Goal: Task Accomplishment & Management: Manage account settings

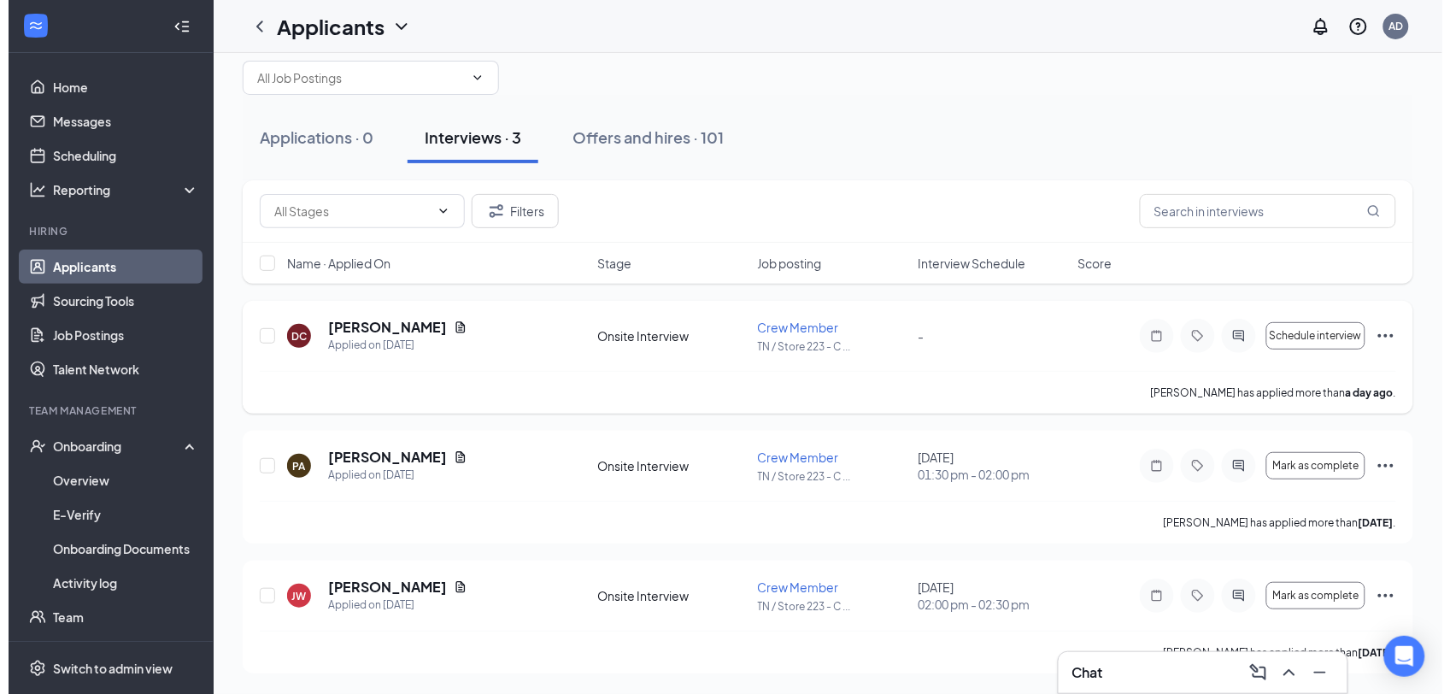
scroll to position [31, 0]
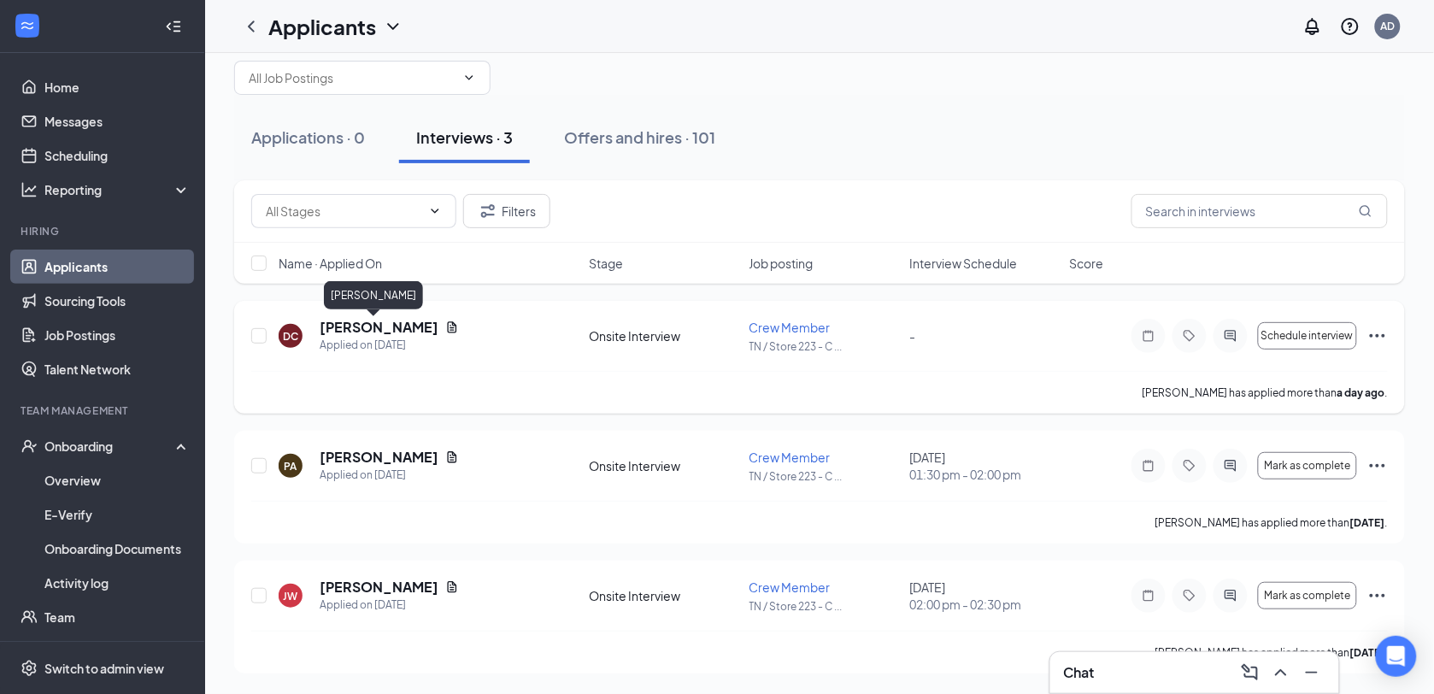
click at [346, 325] on h5 "[PERSON_NAME]" at bounding box center [379, 327] width 119 height 19
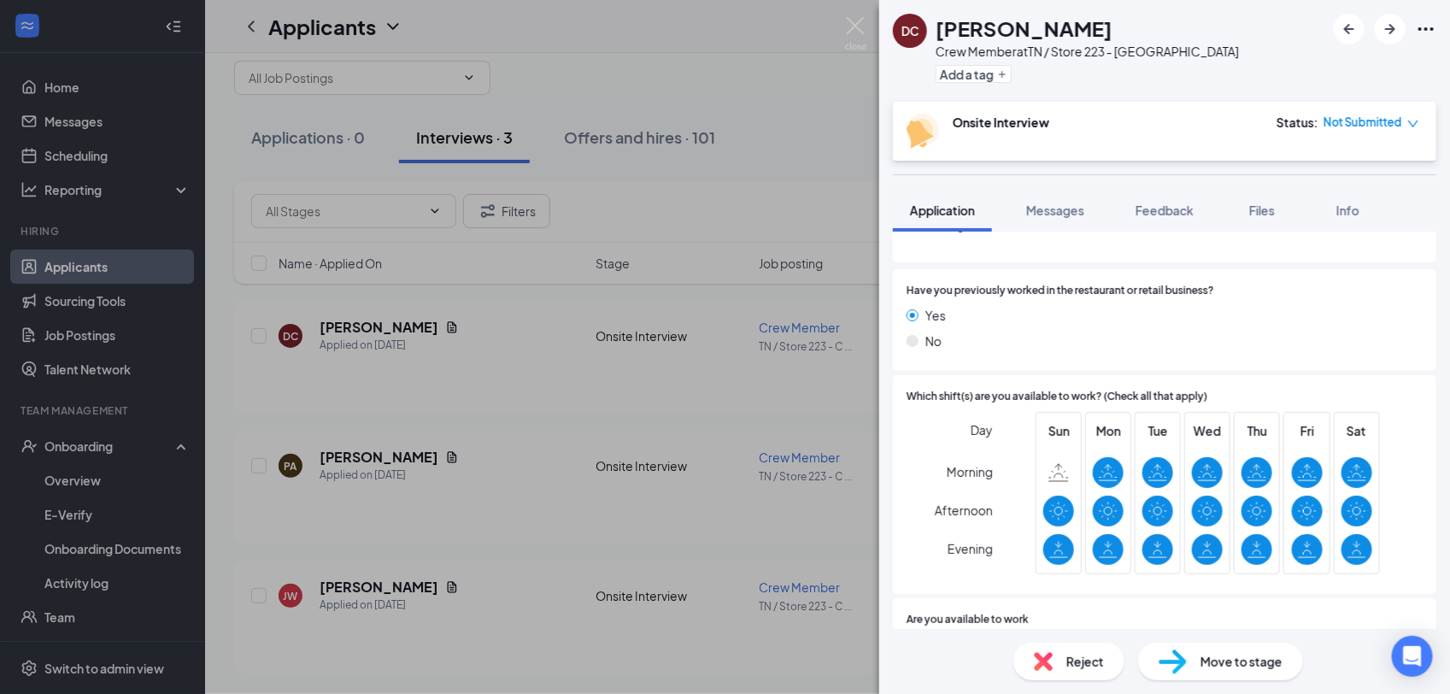
scroll to position [320, 0]
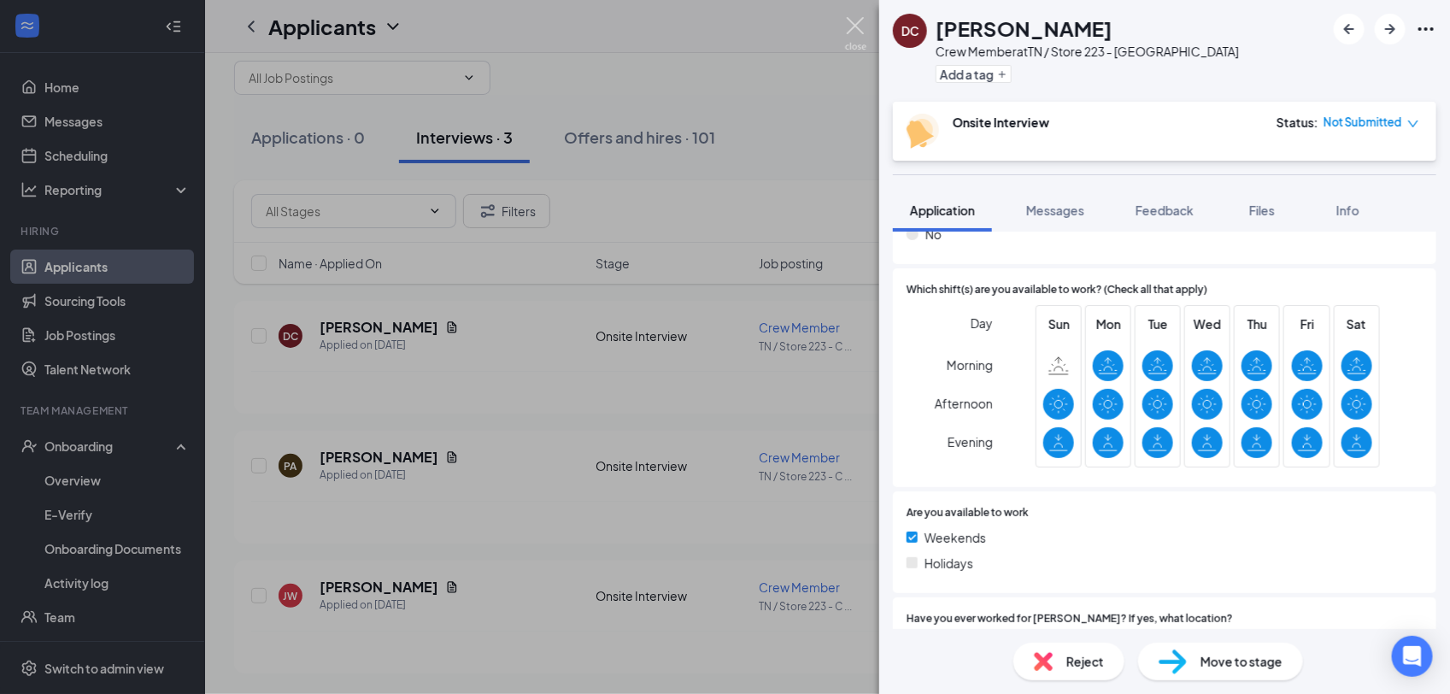
click at [855, 27] on img at bounding box center [855, 33] width 21 height 33
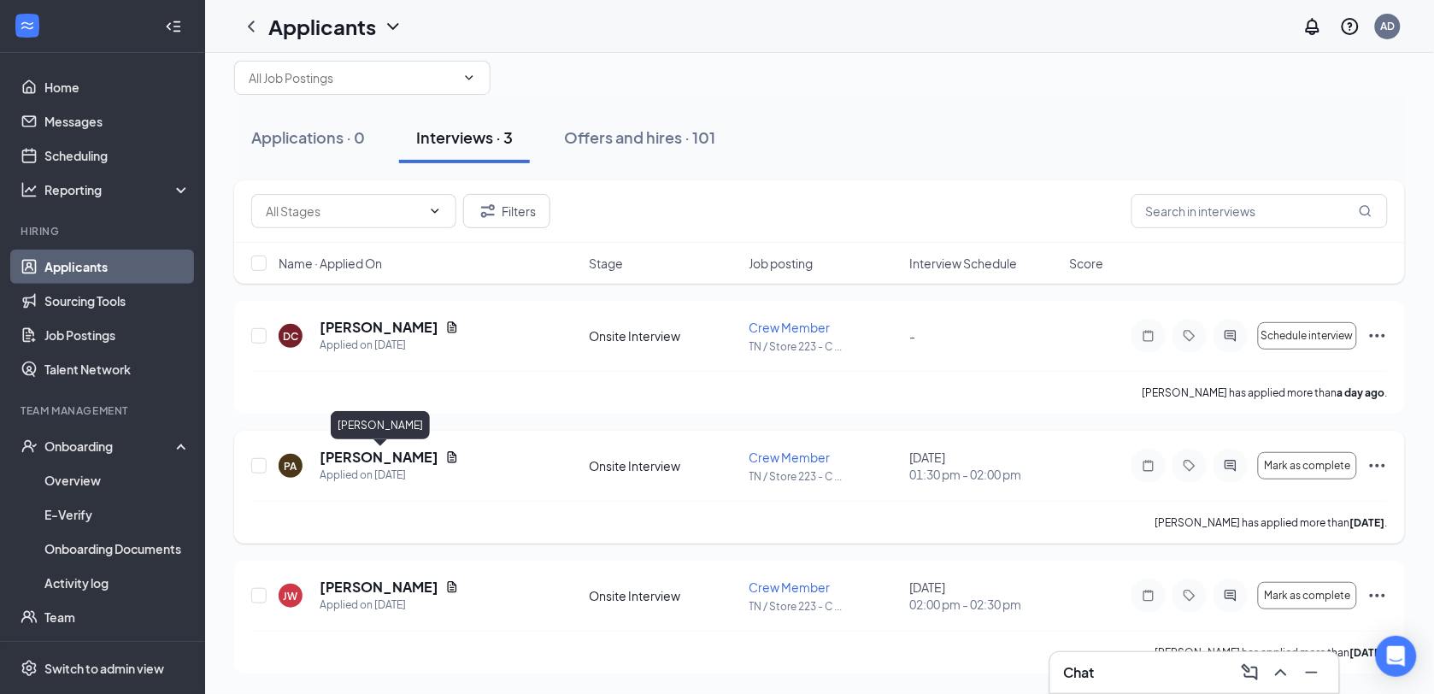
click at [421, 455] on h5 "[PERSON_NAME]" at bounding box center [379, 457] width 119 height 19
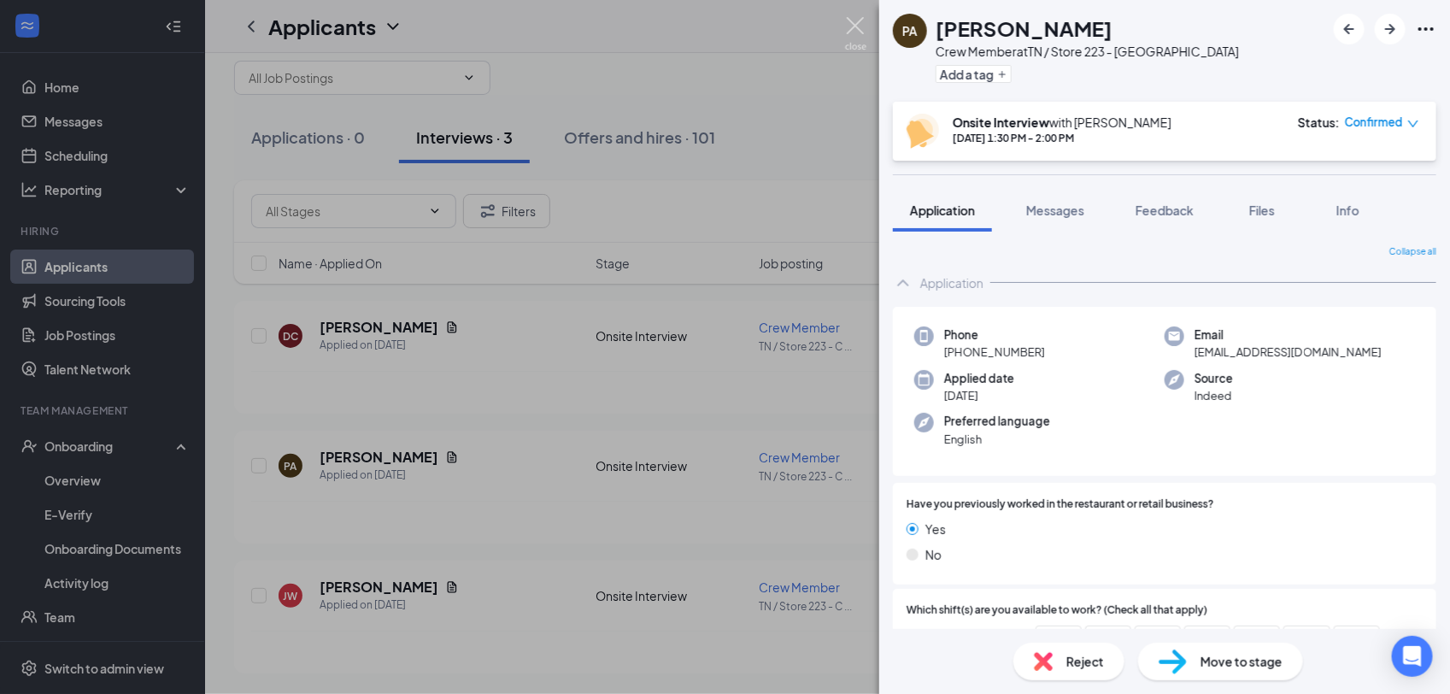
click at [852, 23] on img at bounding box center [855, 33] width 21 height 33
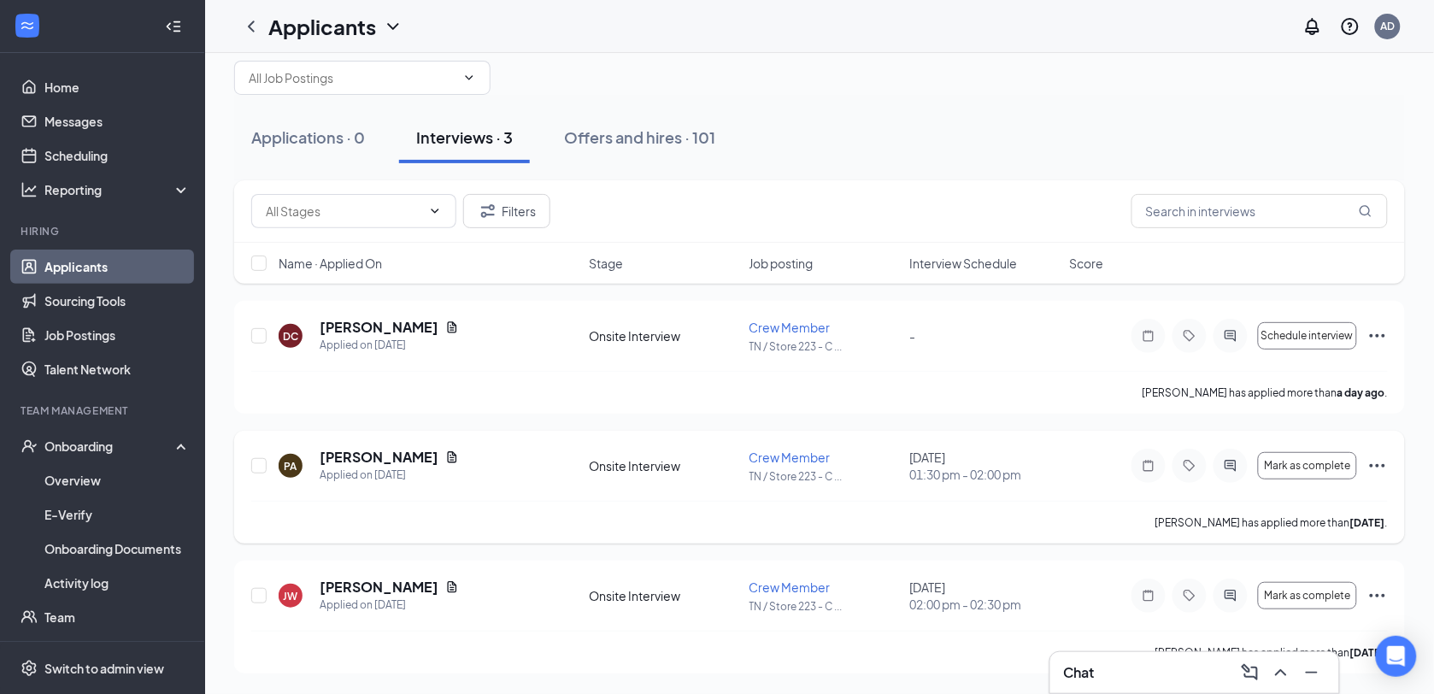
click at [1384, 467] on icon "Ellipses" at bounding box center [1377, 465] width 15 height 3
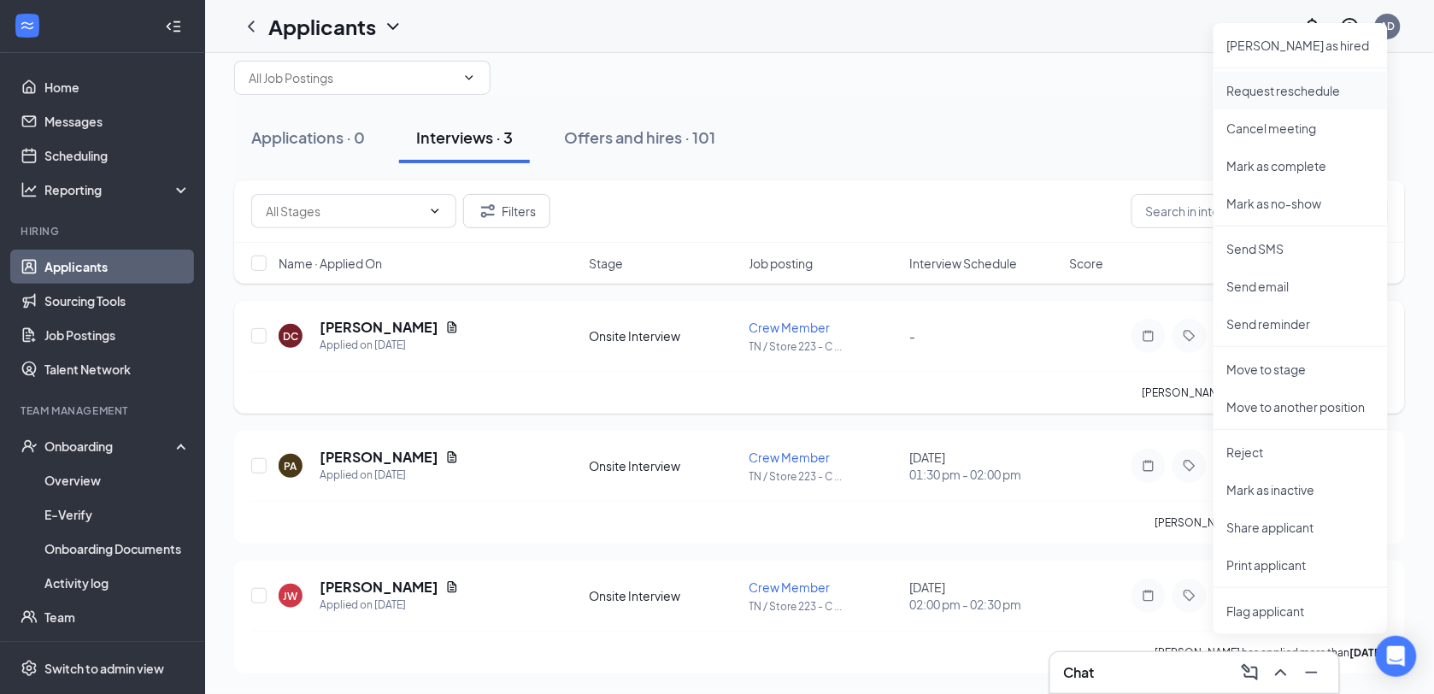
click at [1287, 87] on p "Request reschedule" at bounding box center [1300, 90] width 147 height 17
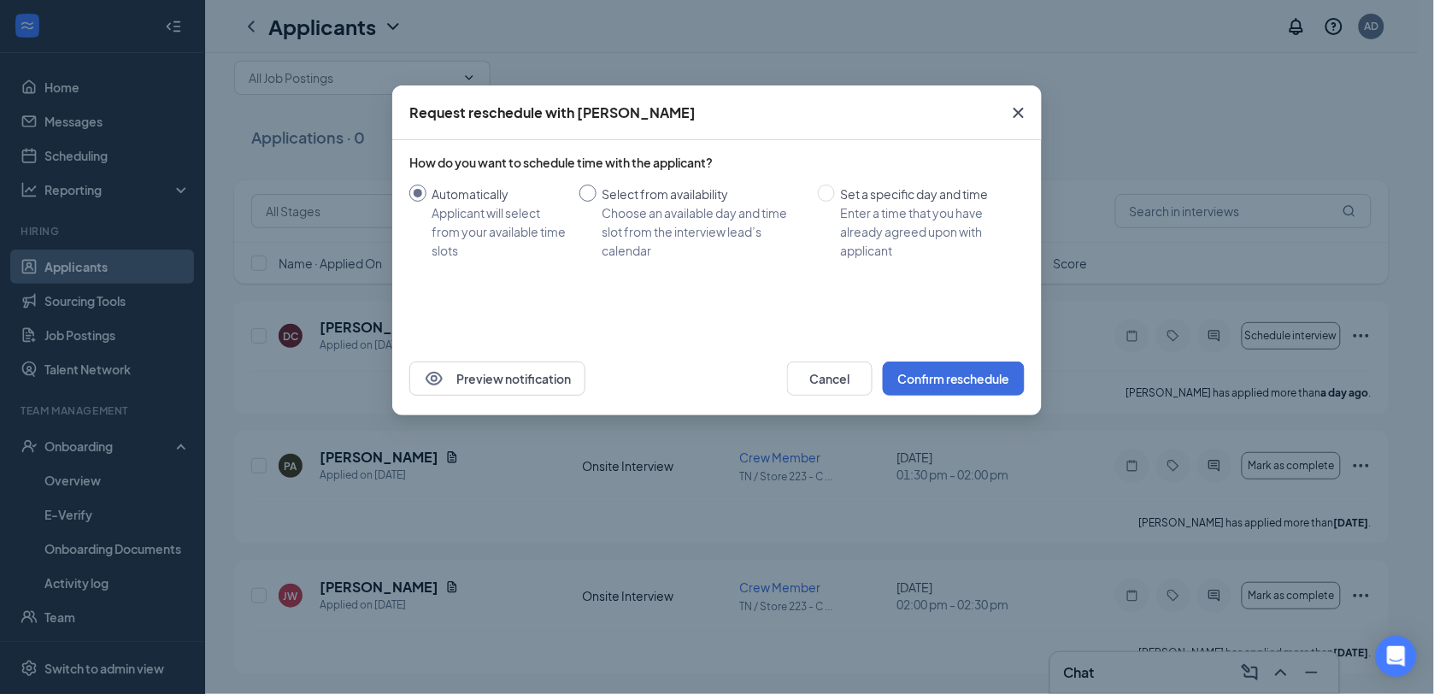
click at [591, 186] on input "Select from availability Choose an available day and time slot from the intervi…" at bounding box center [587, 193] width 17 height 17
radio input "true"
radio input "false"
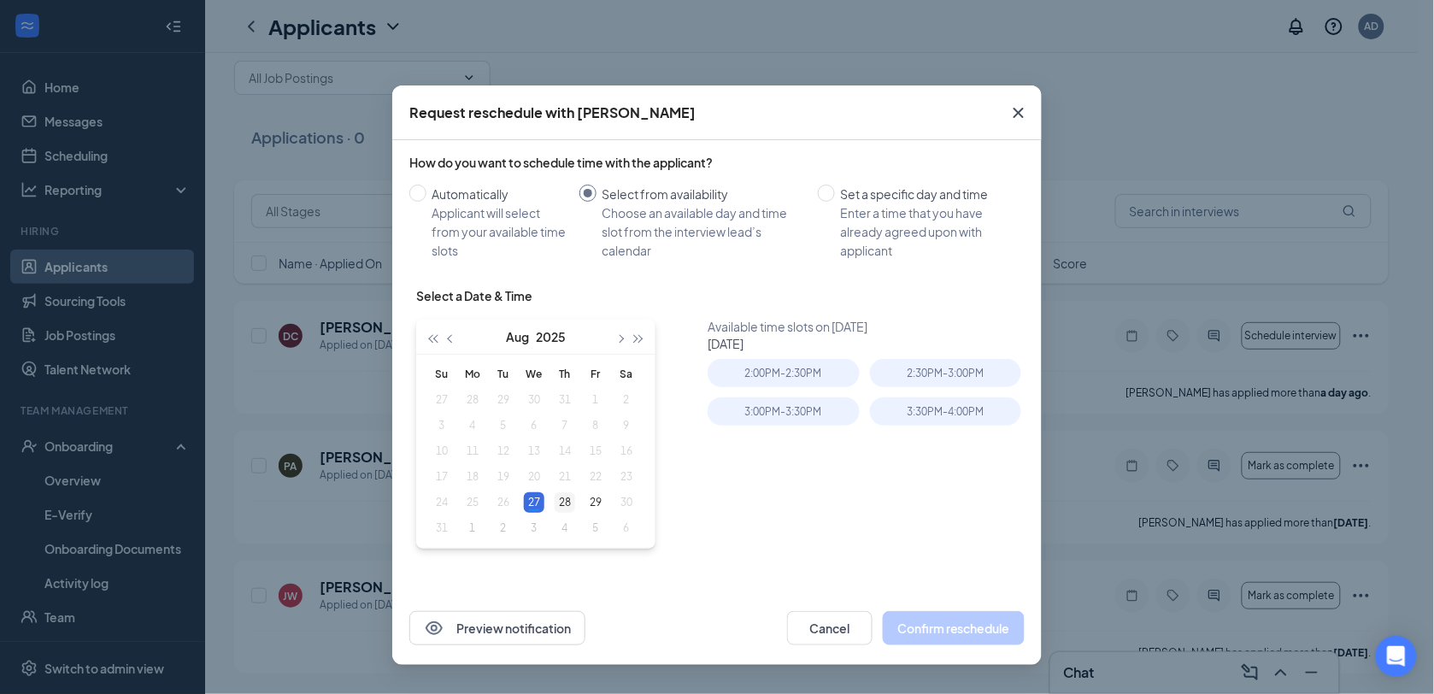
click at [564, 505] on div "28" at bounding box center [565, 502] width 21 height 21
type input "[DATE]"
click at [974, 373] on div "2:30PM - 3:00PM" at bounding box center [945, 373] width 151 height 28
click at [819, 366] on div "1:30PM - 2:00PM" at bounding box center [783, 373] width 151 height 28
click at [902, 365] on div "2:30PM - 3:00PM" at bounding box center [945, 373] width 151 height 28
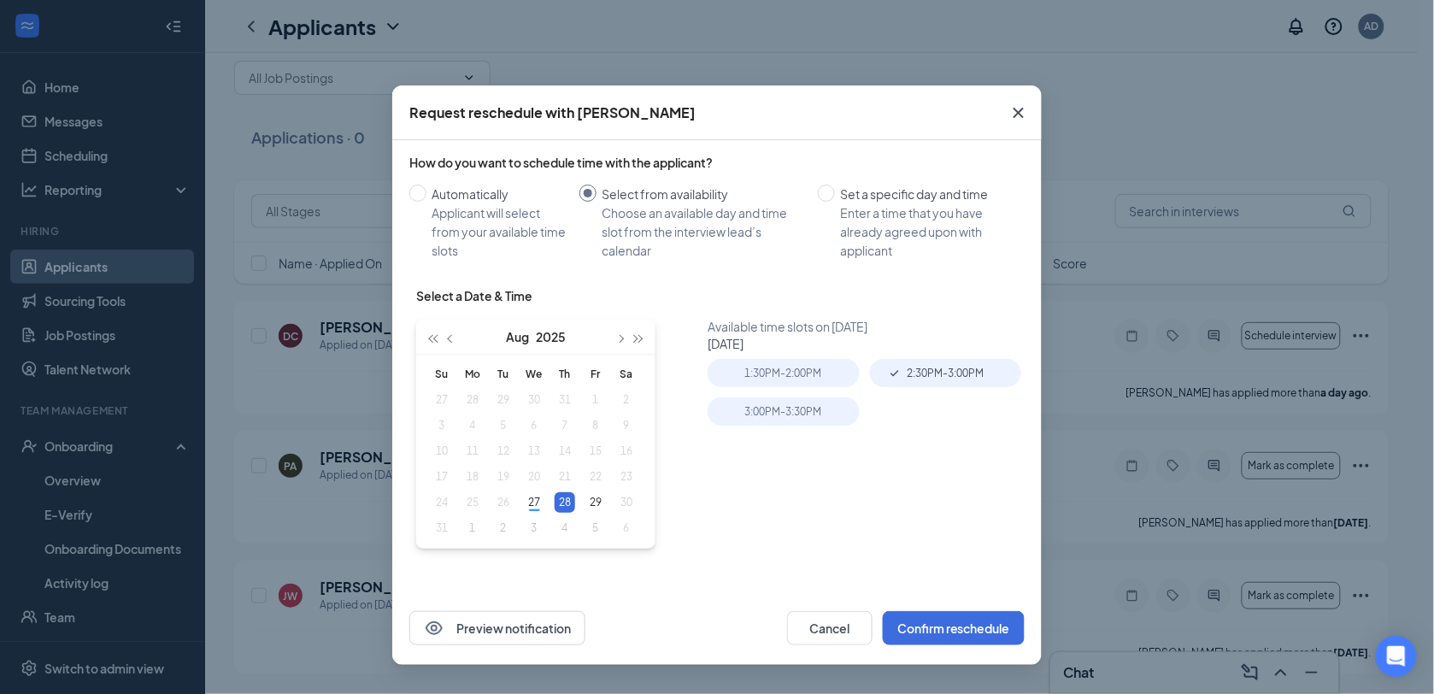
click at [1019, 116] on icon "Cross" at bounding box center [1018, 113] width 21 height 21
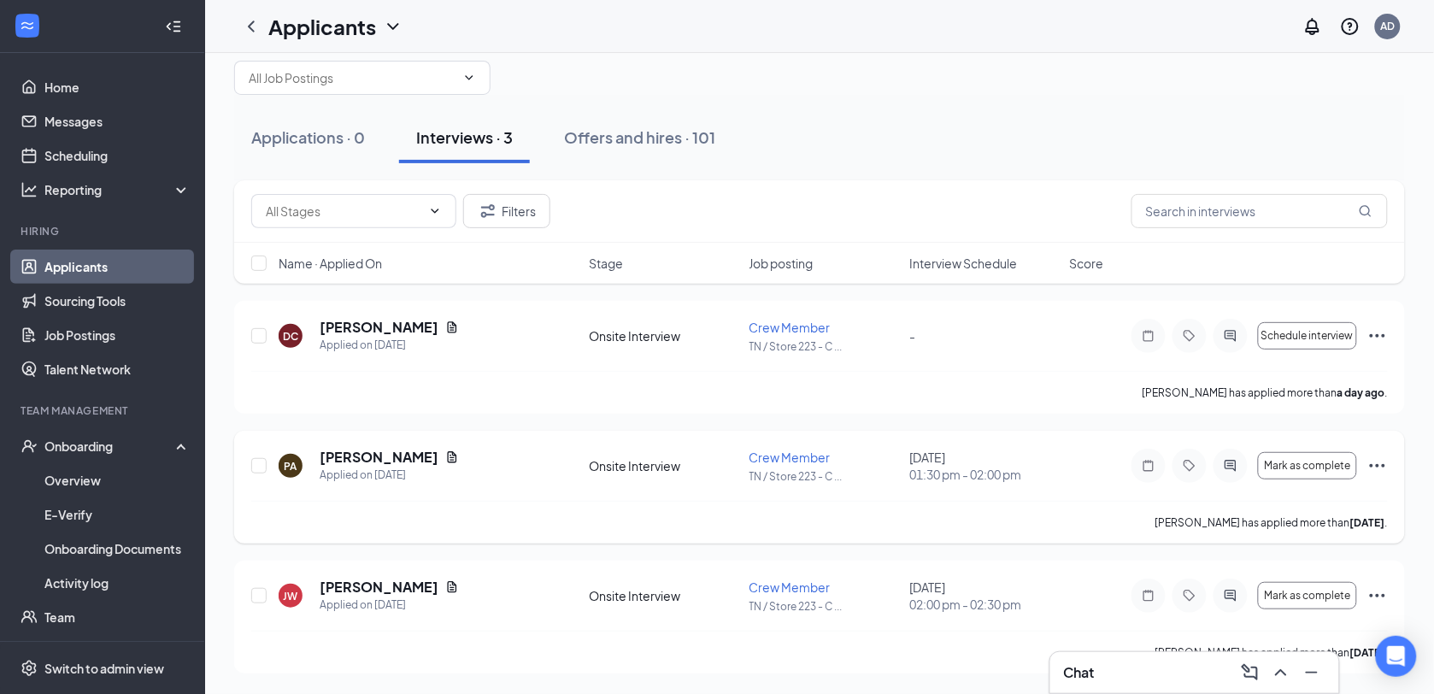
click at [1381, 461] on icon "Ellipses" at bounding box center [1377, 465] width 21 height 21
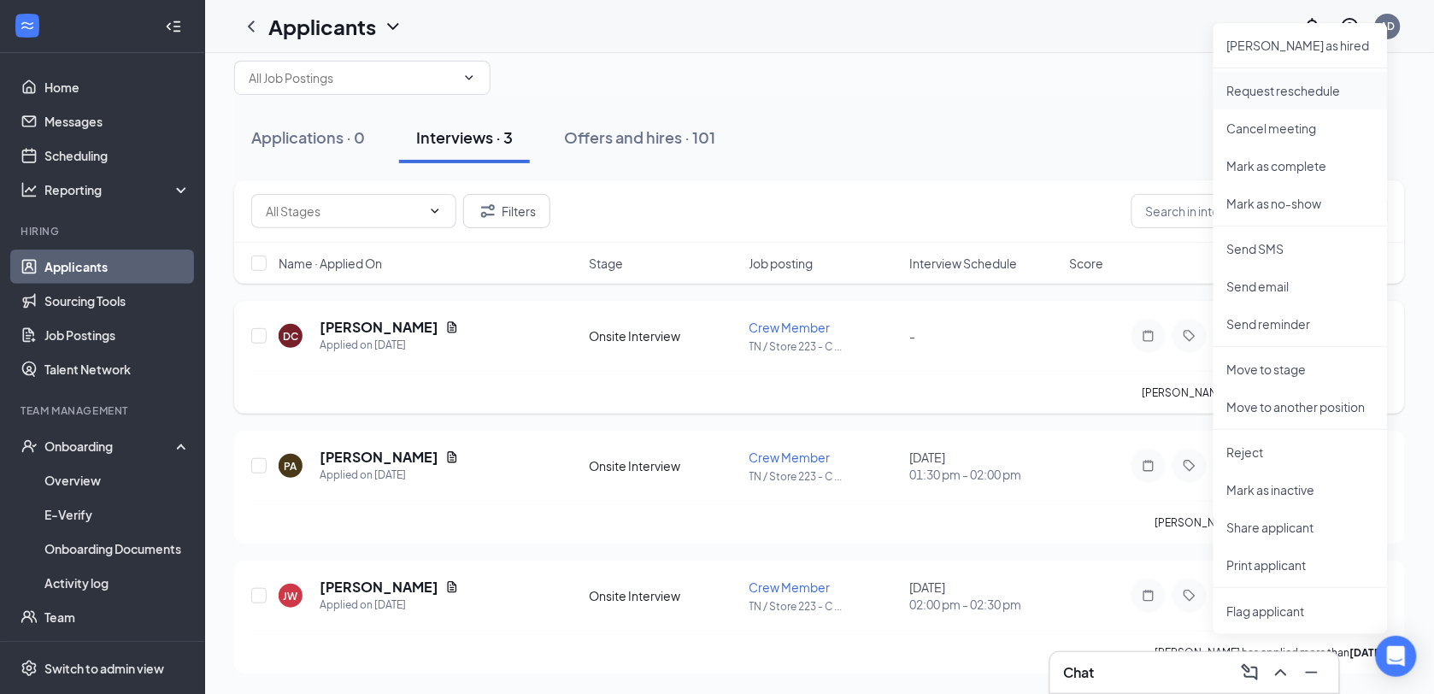
click at [1273, 91] on p "Request reschedule" at bounding box center [1300, 90] width 147 height 17
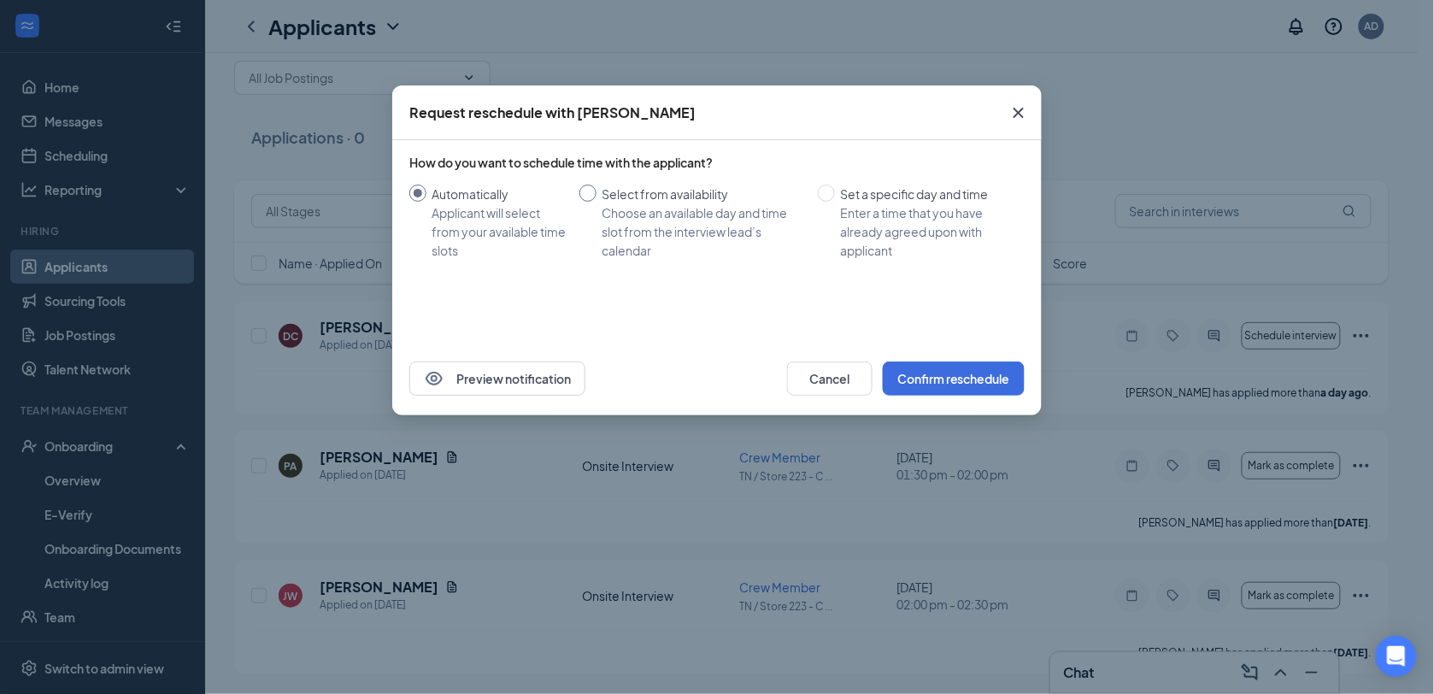
click at [591, 194] on input "Select from availability Choose an available day and time slot from the intervi…" at bounding box center [587, 193] width 17 height 17
radio input "true"
radio input "false"
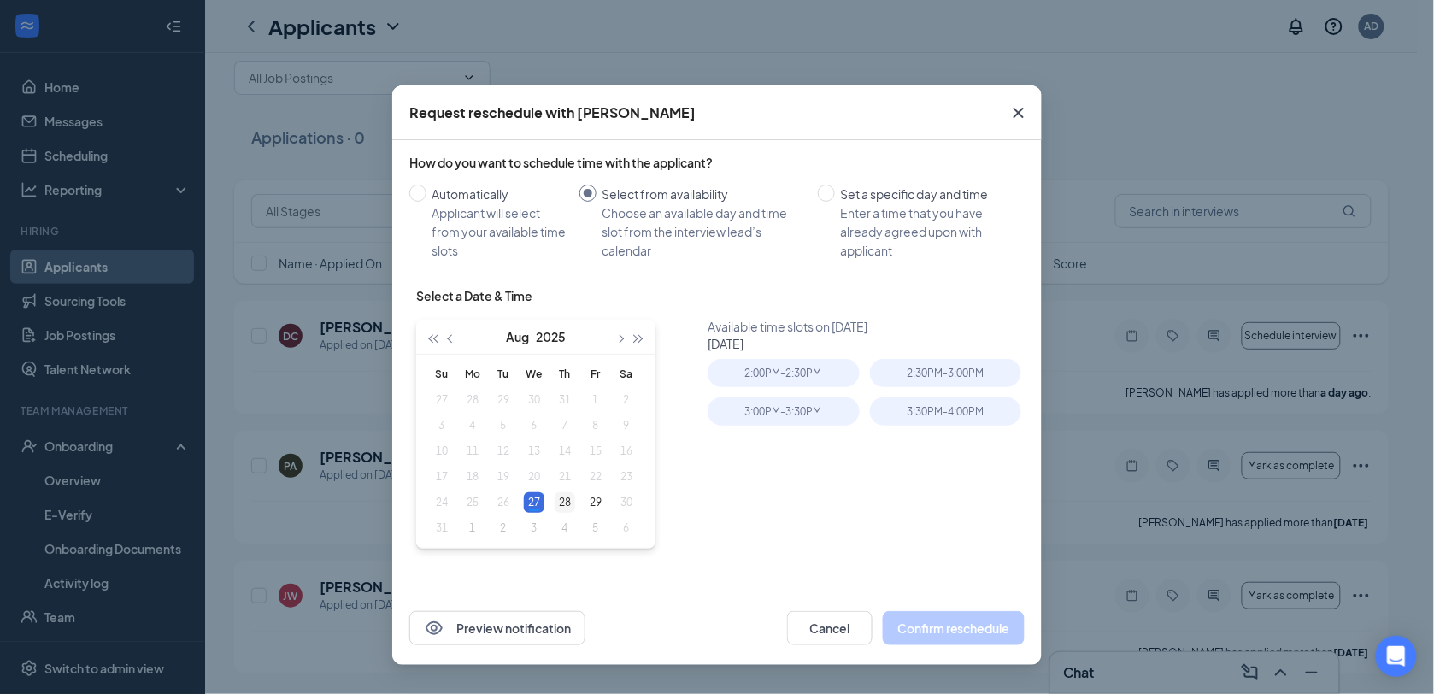
type input "[DATE]"
click at [562, 505] on div "28" at bounding box center [565, 502] width 21 height 21
click at [817, 369] on div "1:30PM - 2:00PM" at bounding box center [783, 373] width 151 height 28
click at [964, 628] on button "Confirm reschedule" at bounding box center [954, 628] width 142 height 34
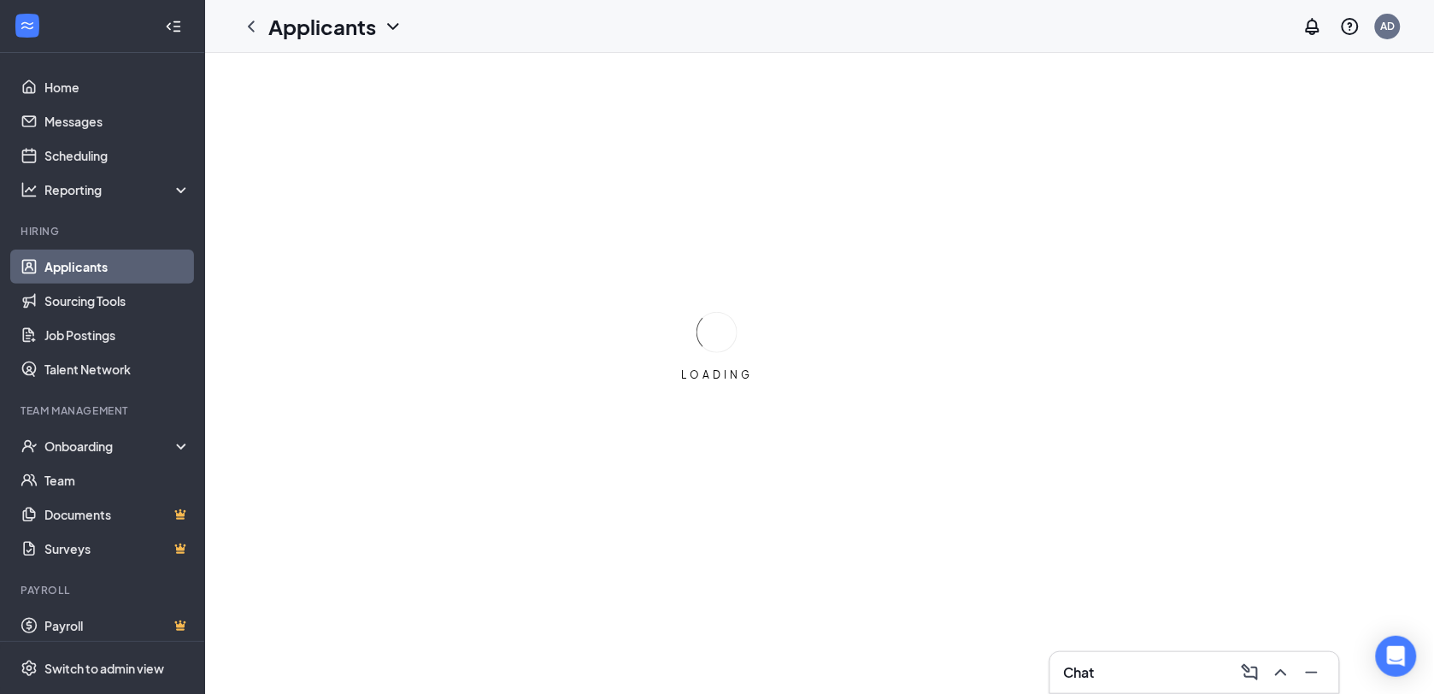
click at [173, 26] on icon "Collapse" at bounding box center [176, 26] width 7 height 11
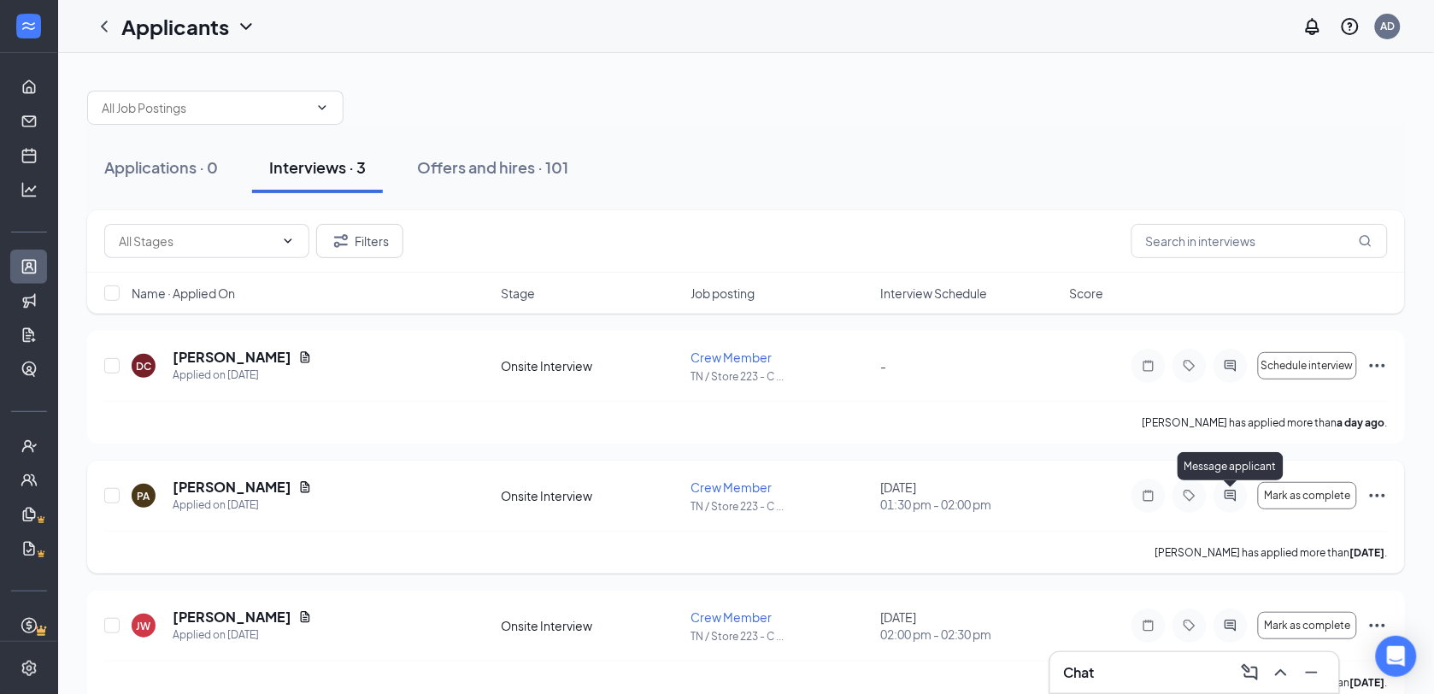
click at [1226, 498] on icon "ActiveChat" at bounding box center [1230, 495] width 11 height 11
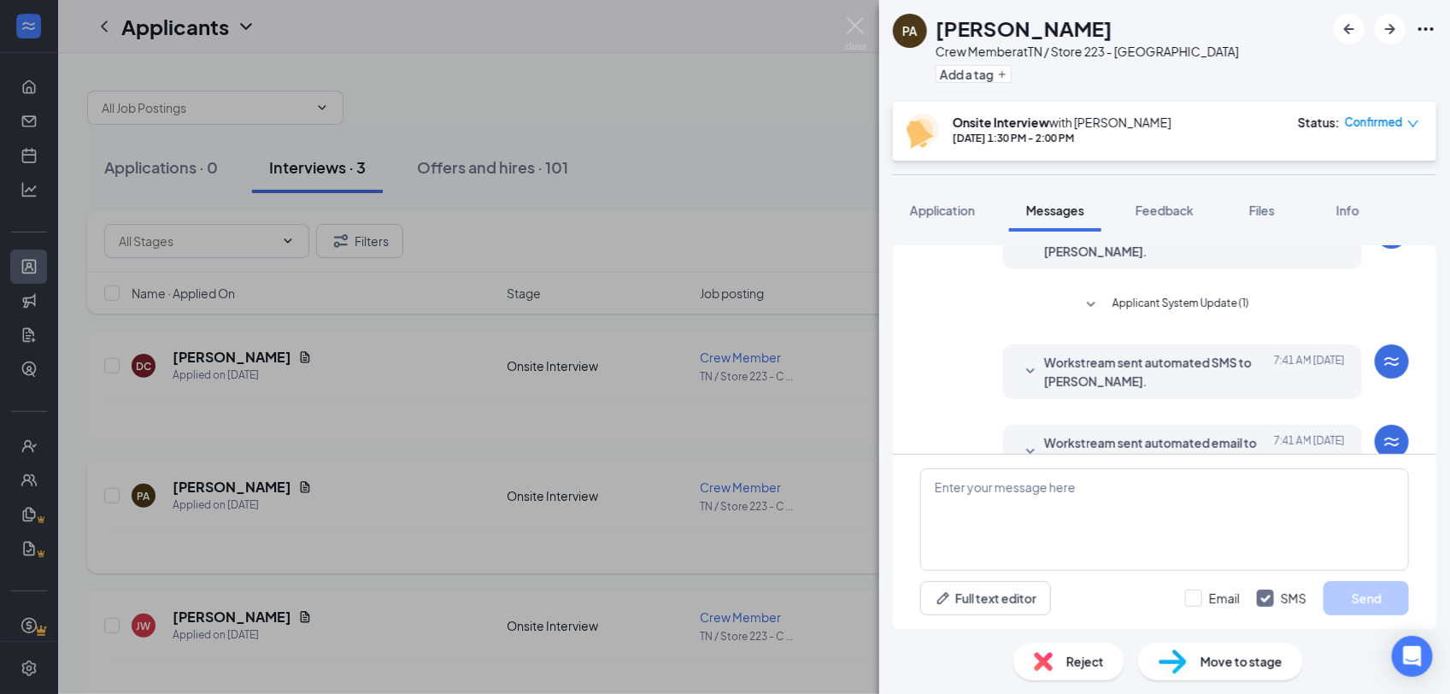
scroll to position [587, 0]
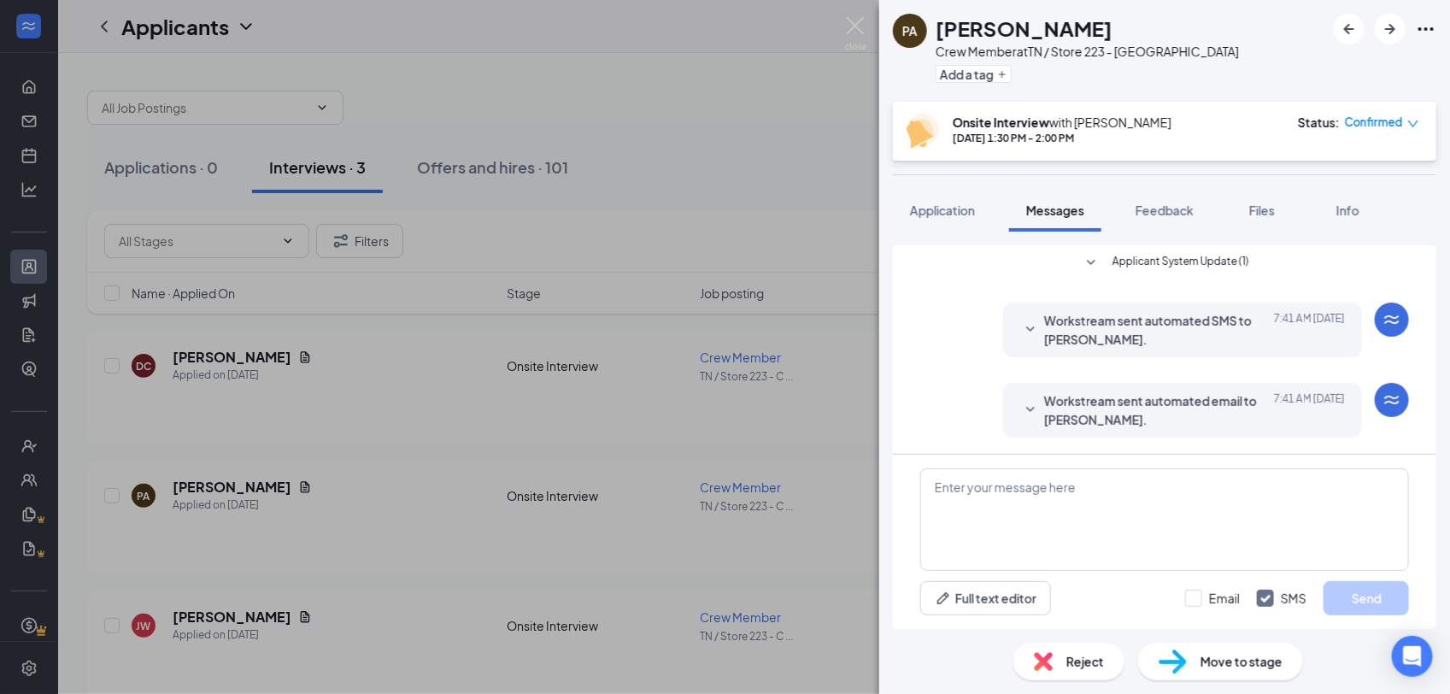
click at [1020, 326] on icon "SmallChevronDown" at bounding box center [1030, 330] width 21 height 21
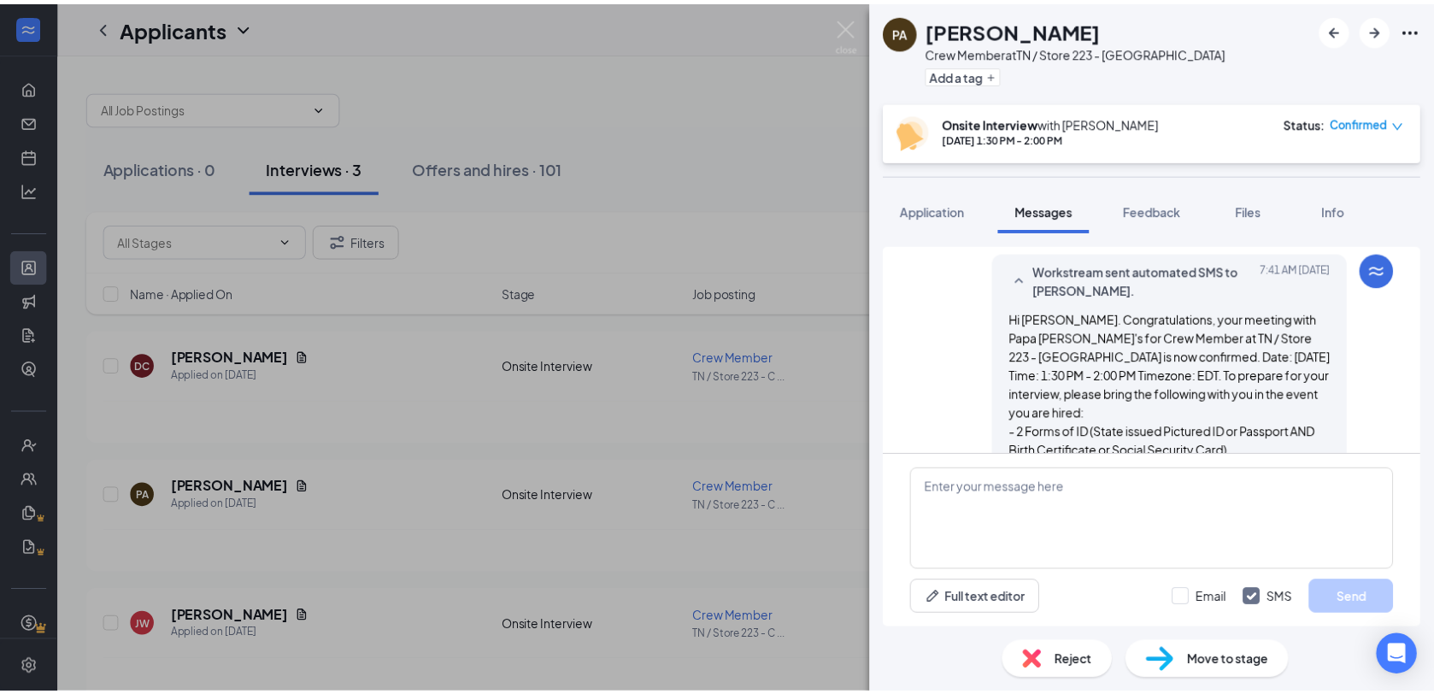
scroll to position [587, 0]
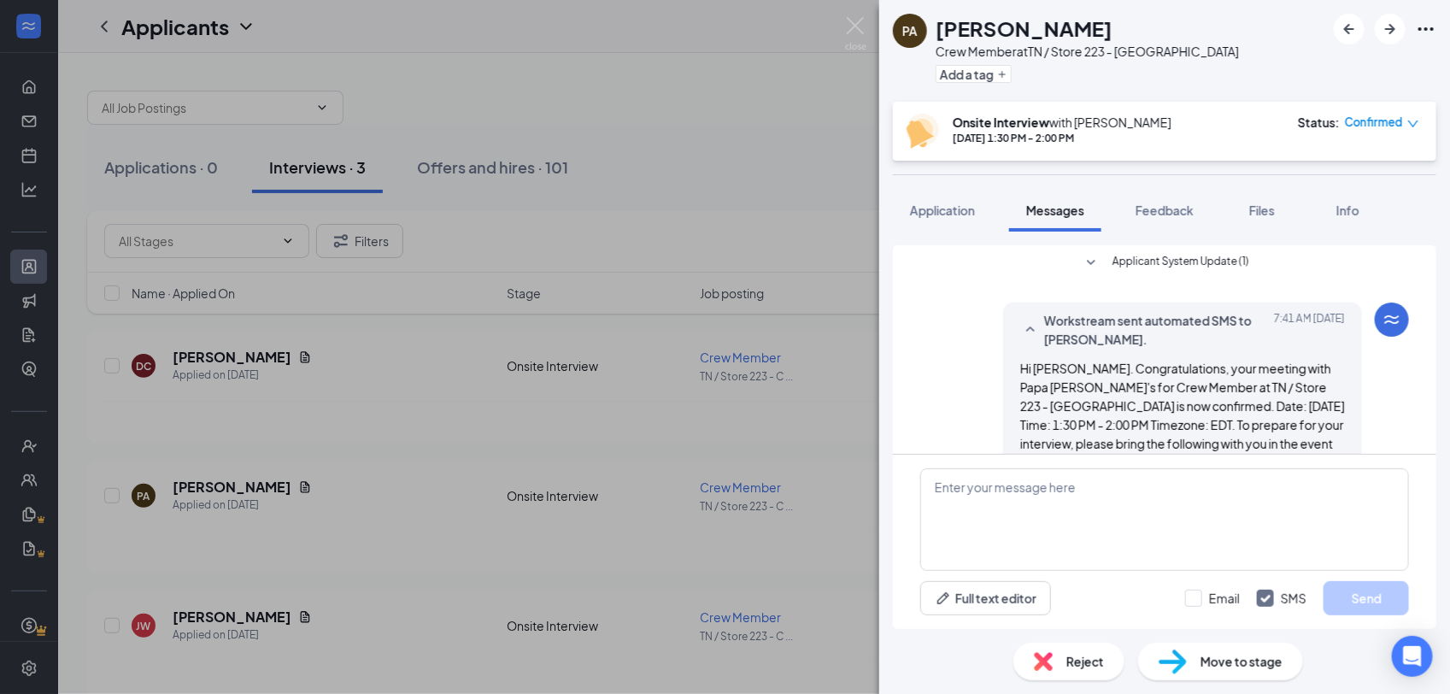
click at [1020, 326] on icon "SmallChevronUp" at bounding box center [1030, 330] width 21 height 21
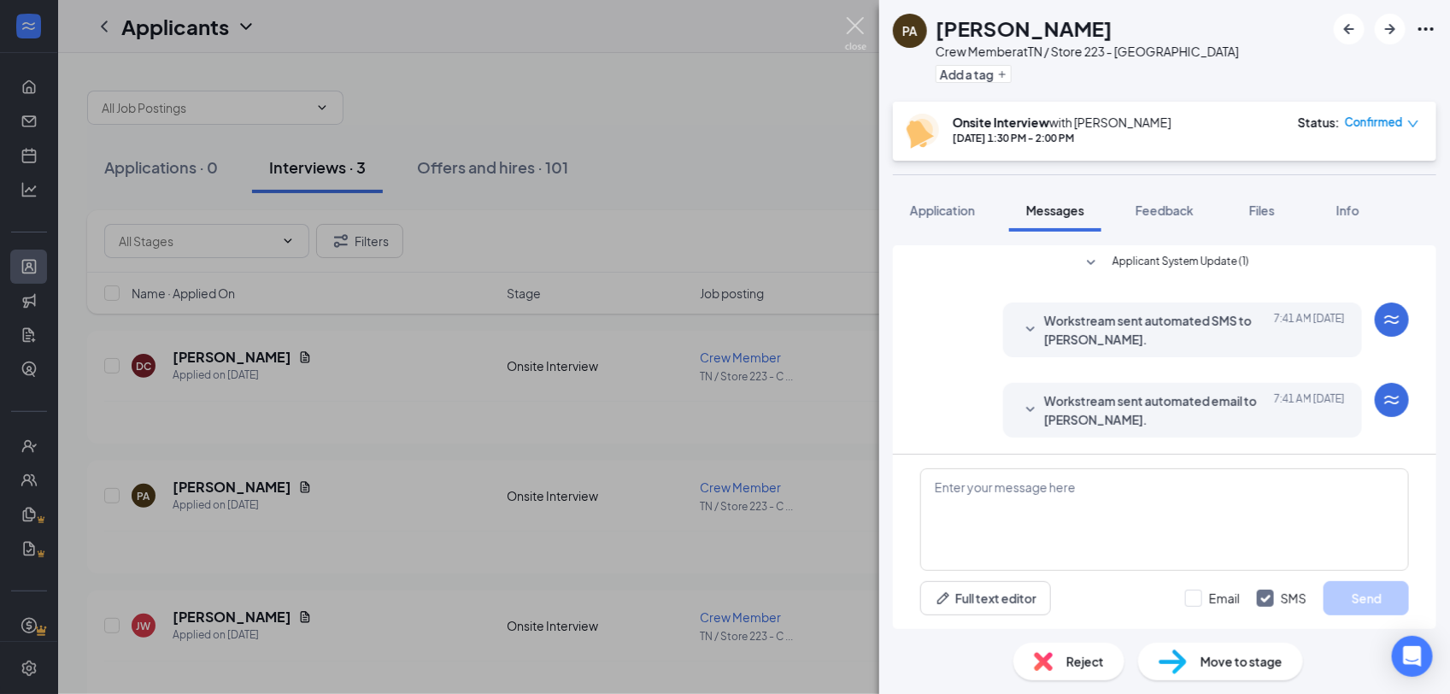
click at [857, 27] on img at bounding box center [855, 33] width 21 height 33
